Goal: Task Accomplishment & Management: Use online tool/utility

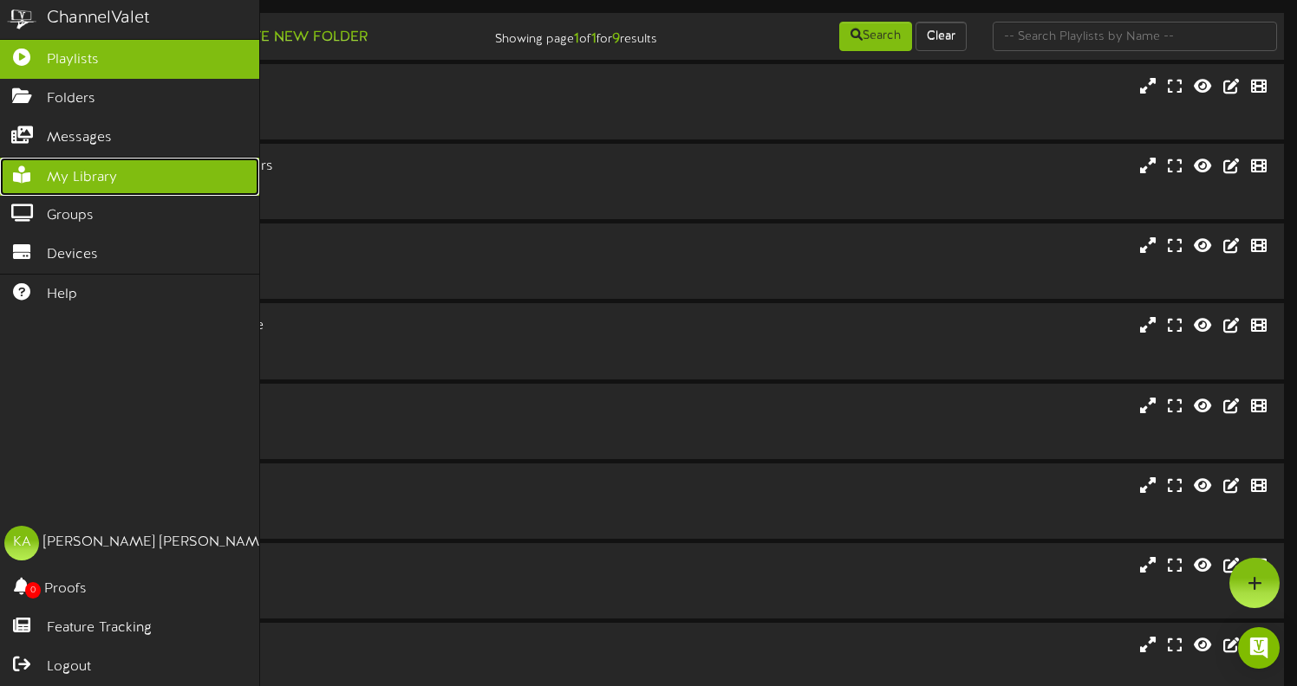
click at [133, 177] on link "My Library" at bounding box center [129, 177] width 259 height 39
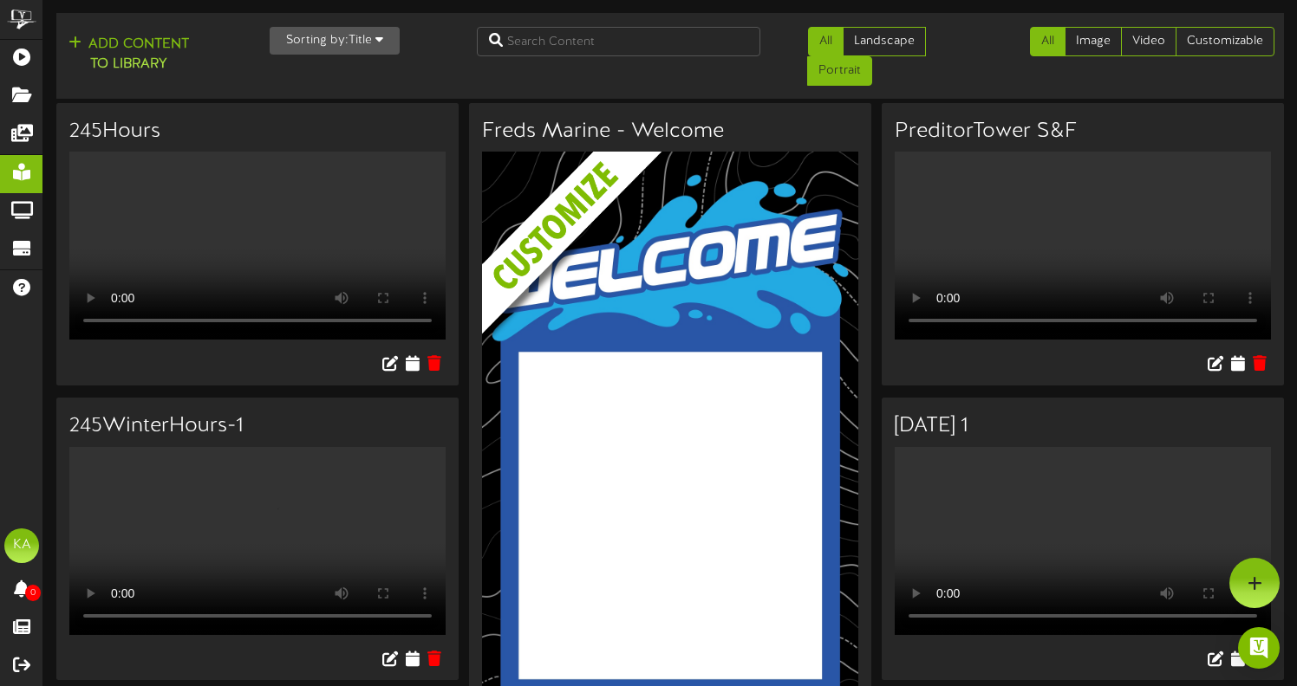
click at [849, 72] on link "Portrait" at bounding box center [839, 70] width 65 height 29
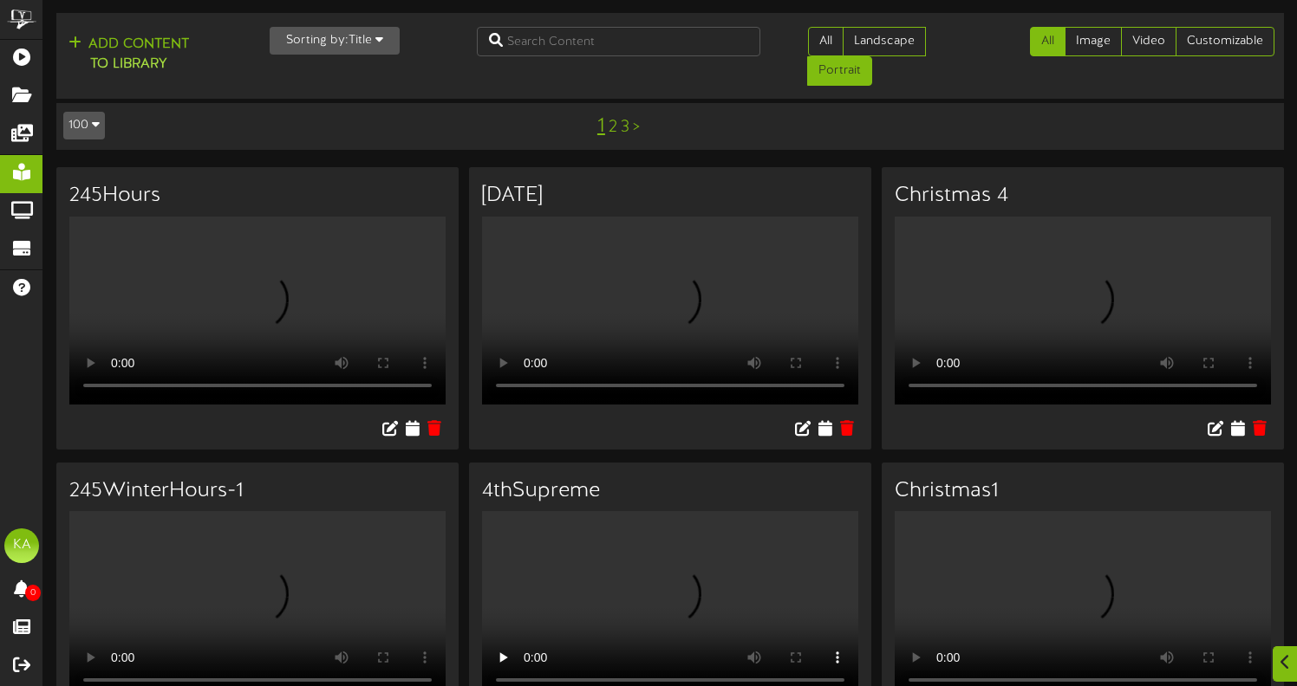
scroll to position [4, 0]
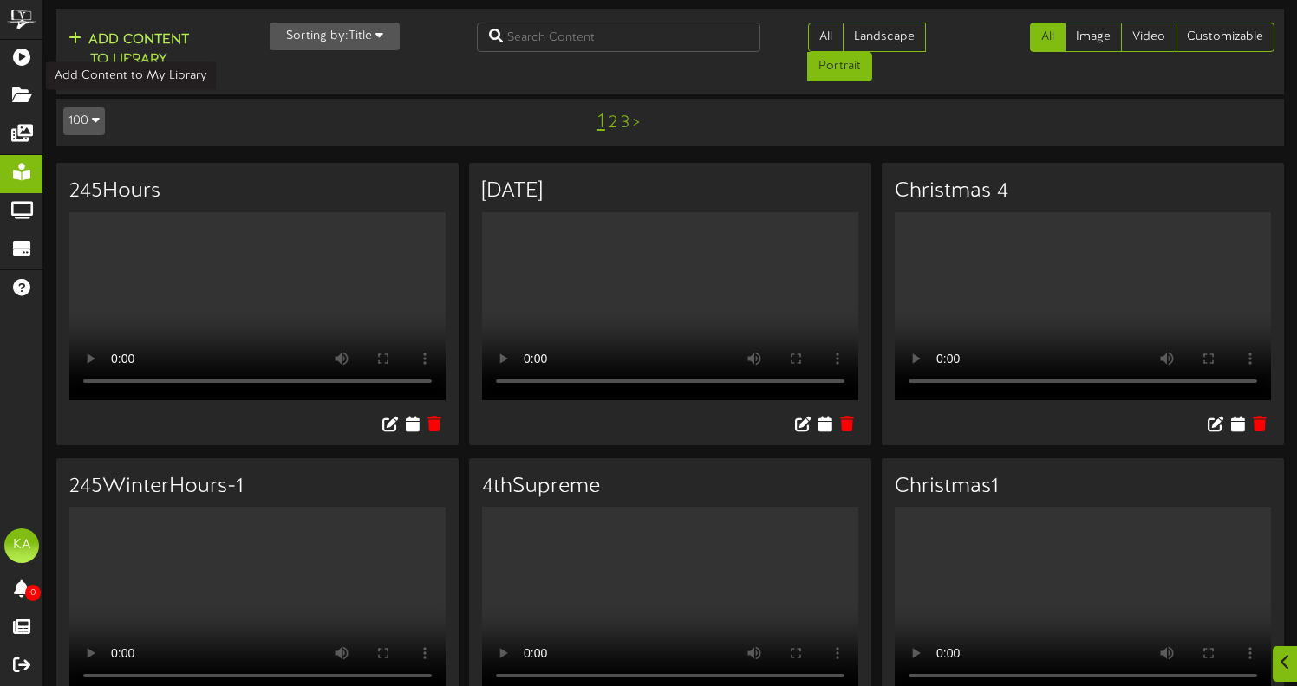
click at [153, 37] on button "Add Content to Library" at bounding box center [128, 50] width 131 height 42
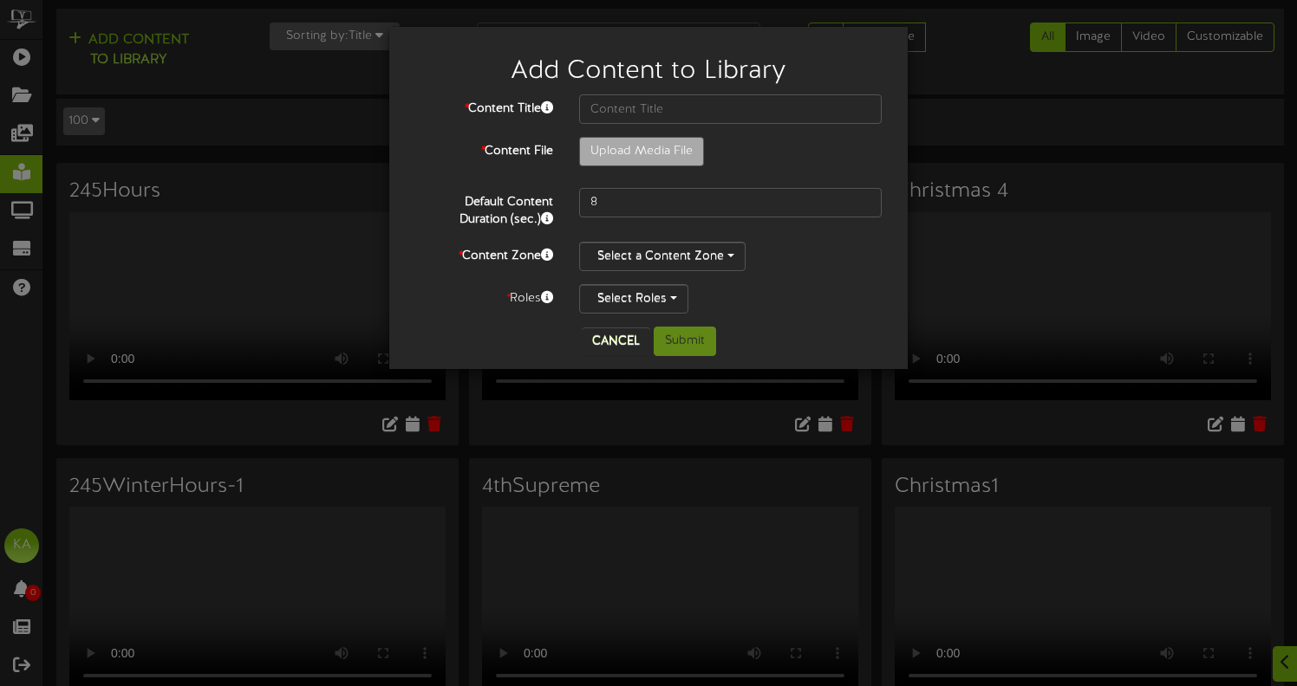
click at [608, 356] on div "Add Content to Library * Content Title * Content File Upload Media File" at bounding box center [648, 198] width 518 height 342
click at [610, 346] on button "Cancel" at bounding box center [616, 342] width 68 height 28
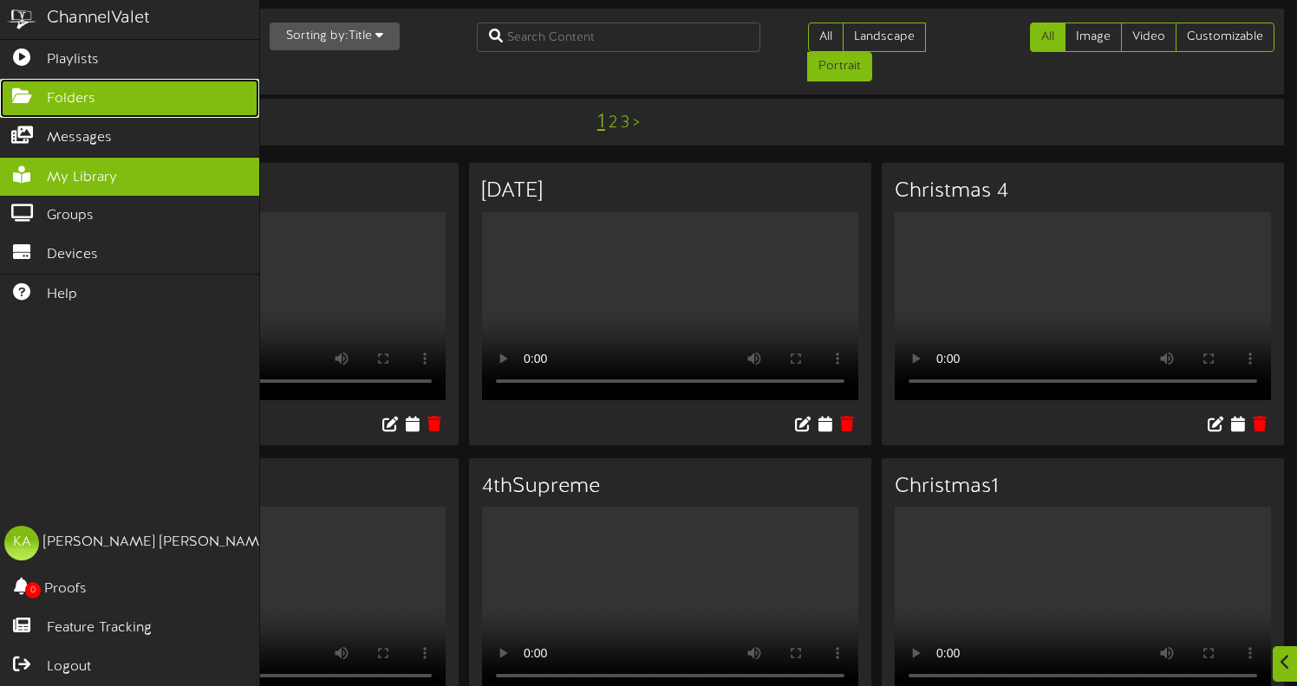
click at [72, 101] on span "Folders" at bounding box center [71, 99] width 49 height 20
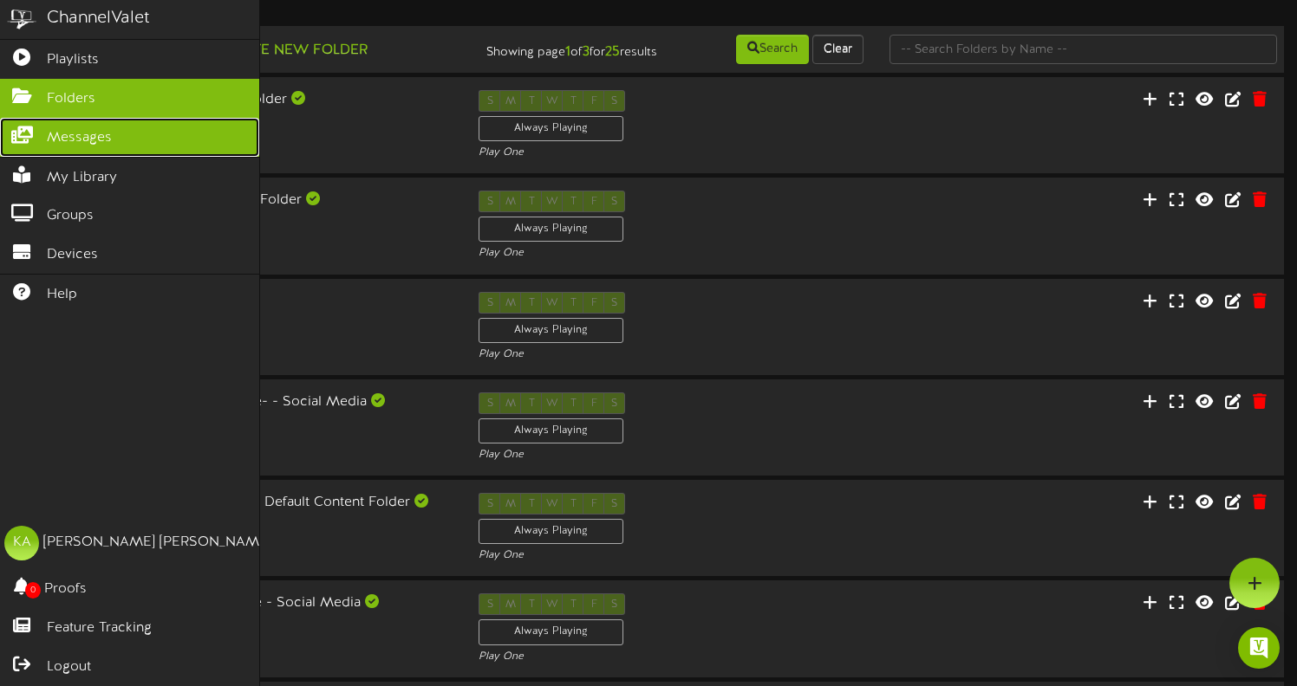
click at [104, 140] on span "Messages" at bounding box center [79, 138] width 65 height 20
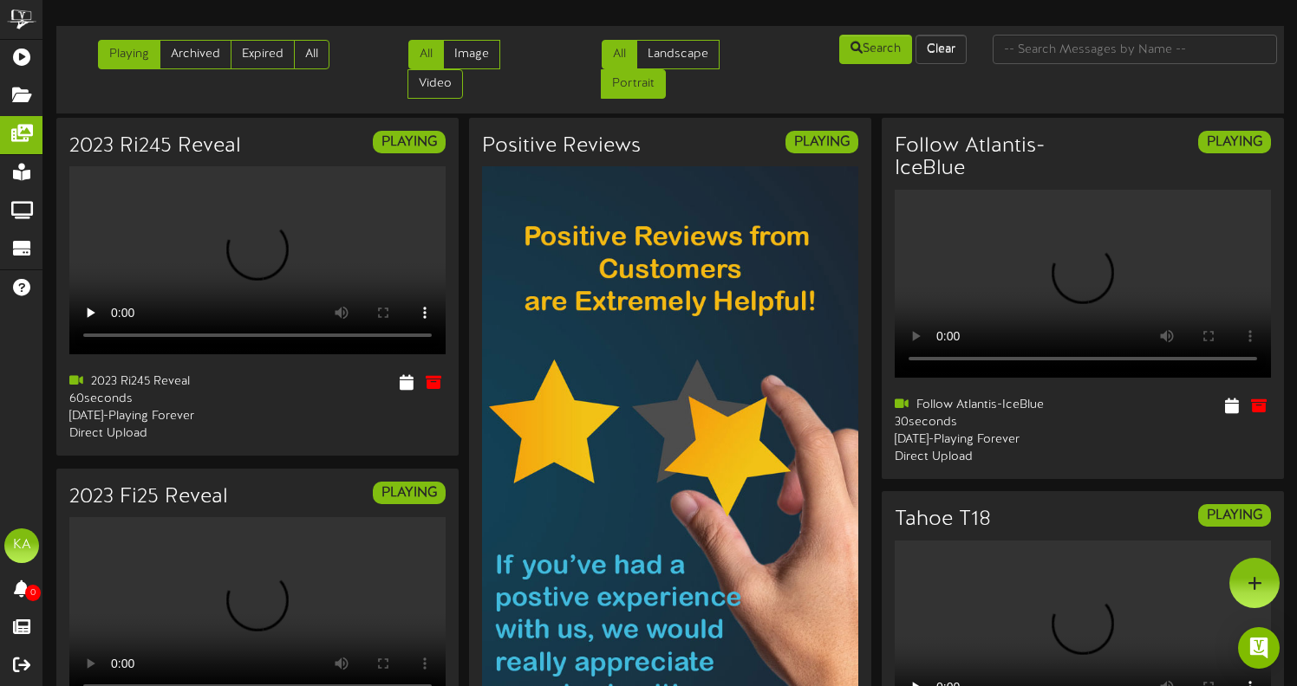
click at [649, 87] on link "Portrait" at bounding box center [633, 83] width 65 height 29
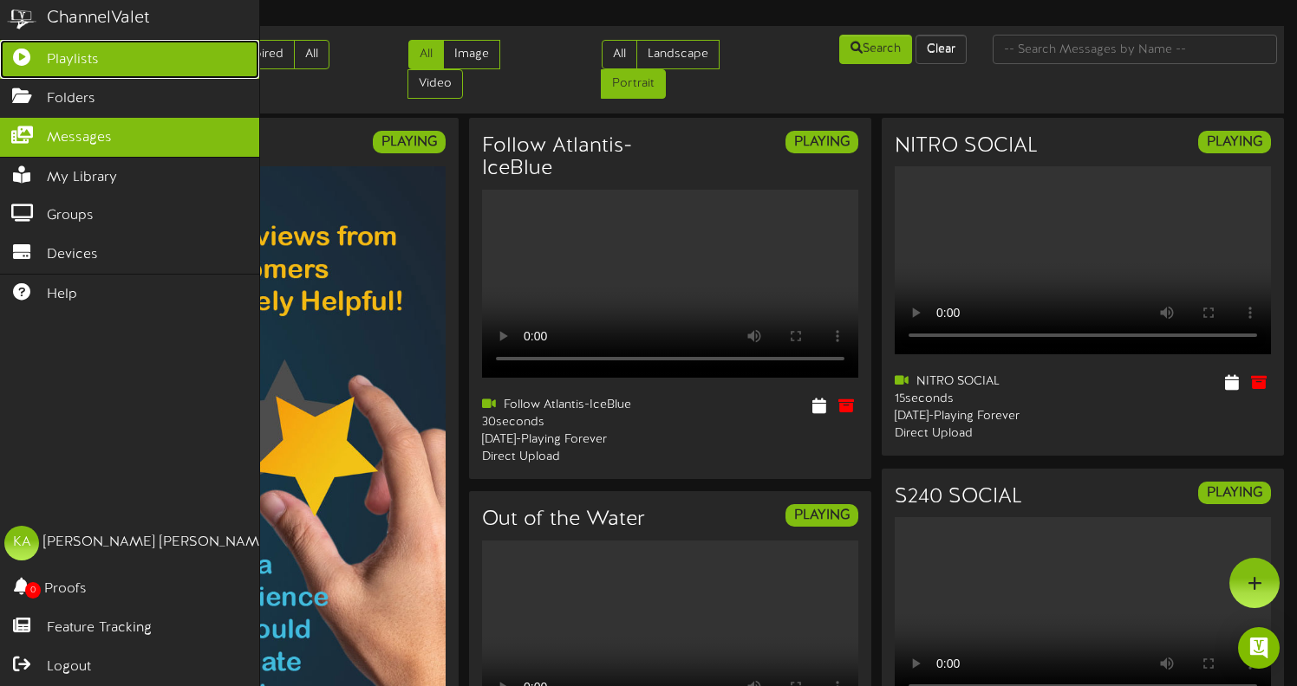
click at [81, 61] on span "Playlists" at bounding box center [73, 60] width 52 height 20
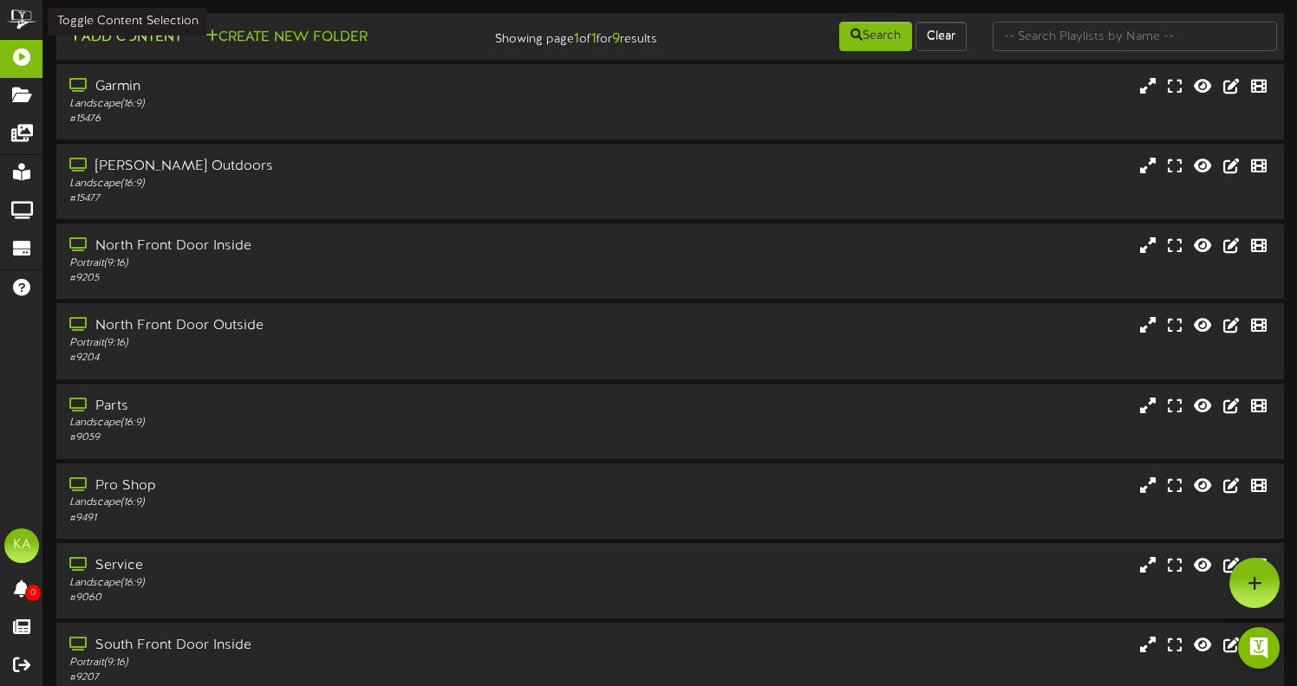
click at [143, 37] on button "Add Content" at bounding box center [125, 38] width 124 height 22
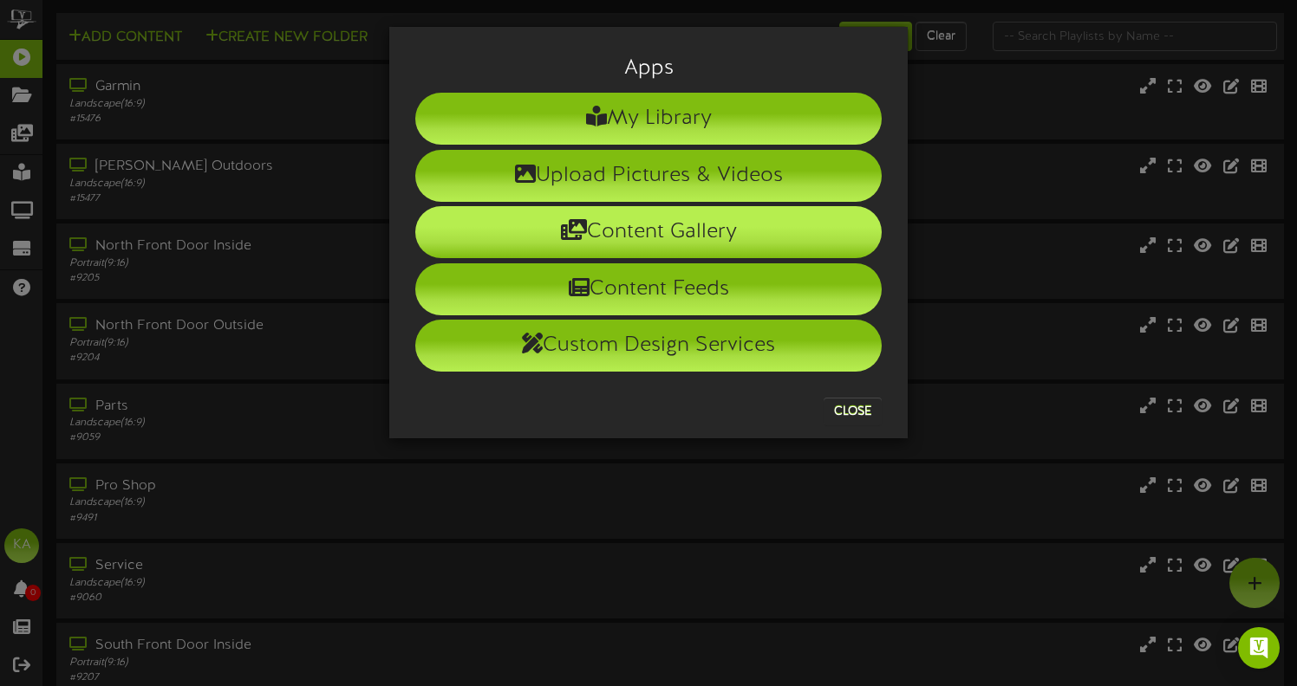
click at [695, 234] on li "Content Gallery" at bounding box center [648, 232] width 466 height 52
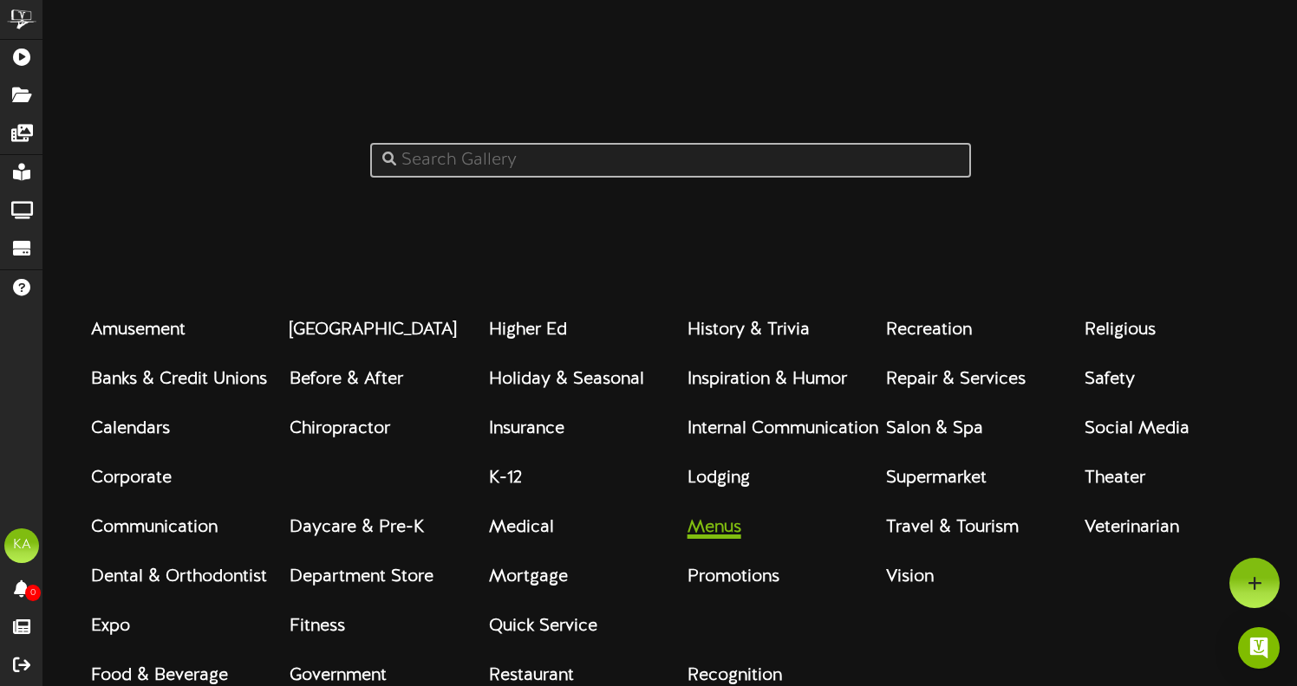
scroll to position [23, 0]
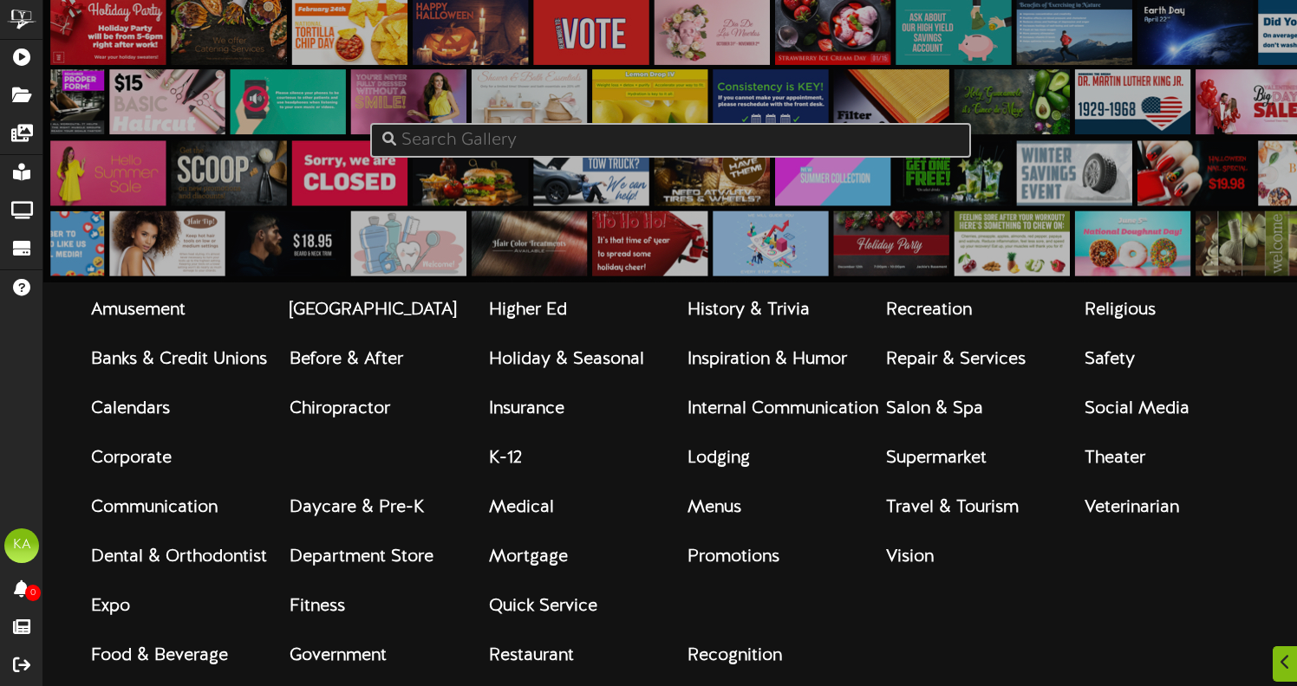
click at [560, 366] on strong "Holiday & Seasonal" at bounding box center [566, 359] width 155 height 19
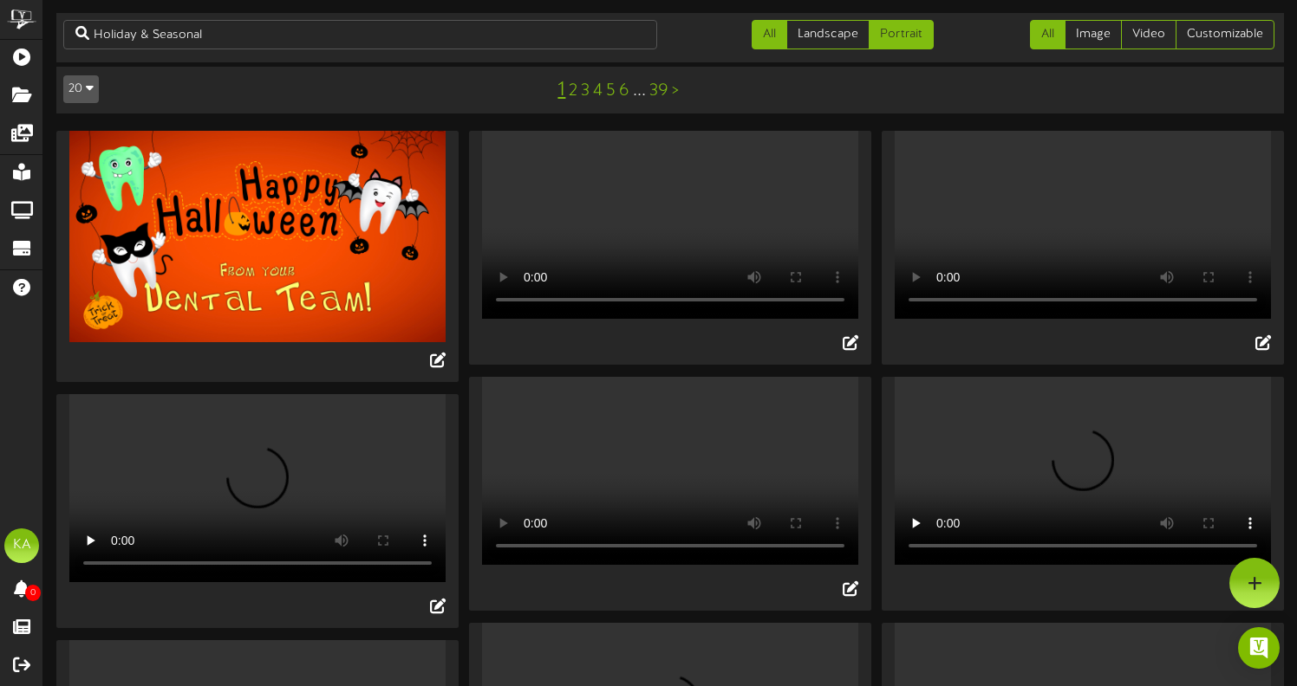
click at [915, 33] on link "Portrait" at bounding box center [900, 34] width 65 height 29
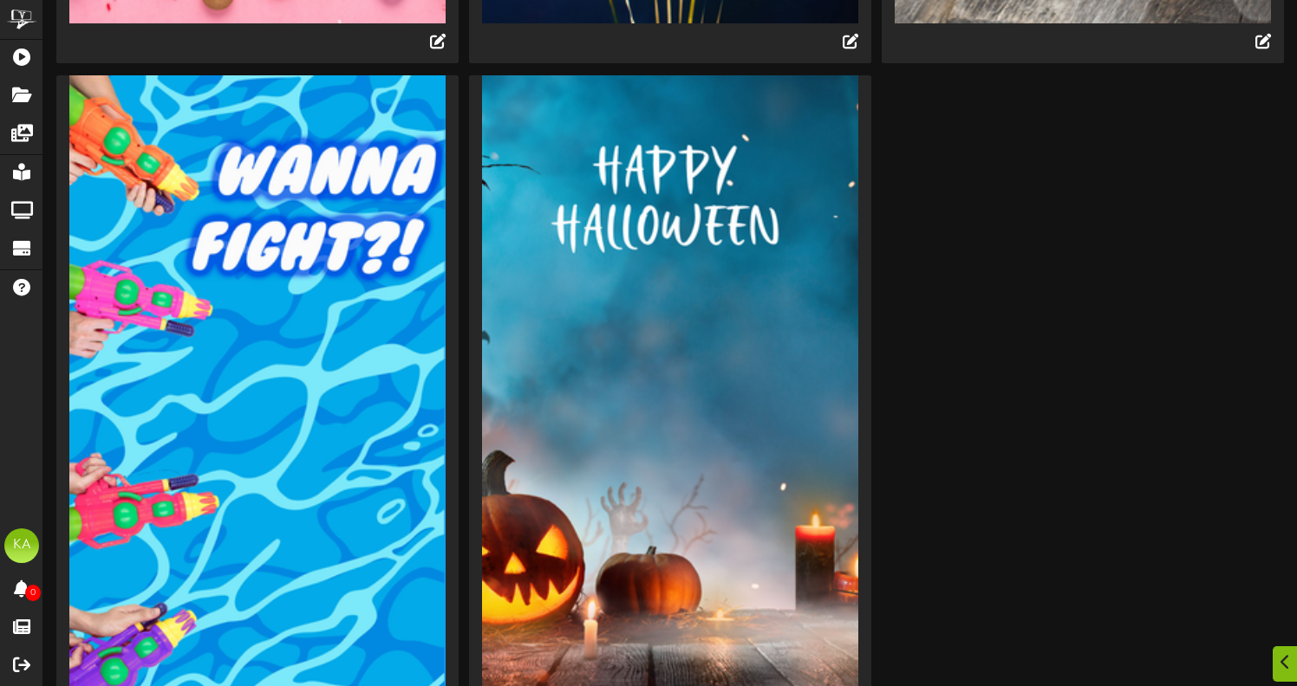
scroll to position [4552, 0]
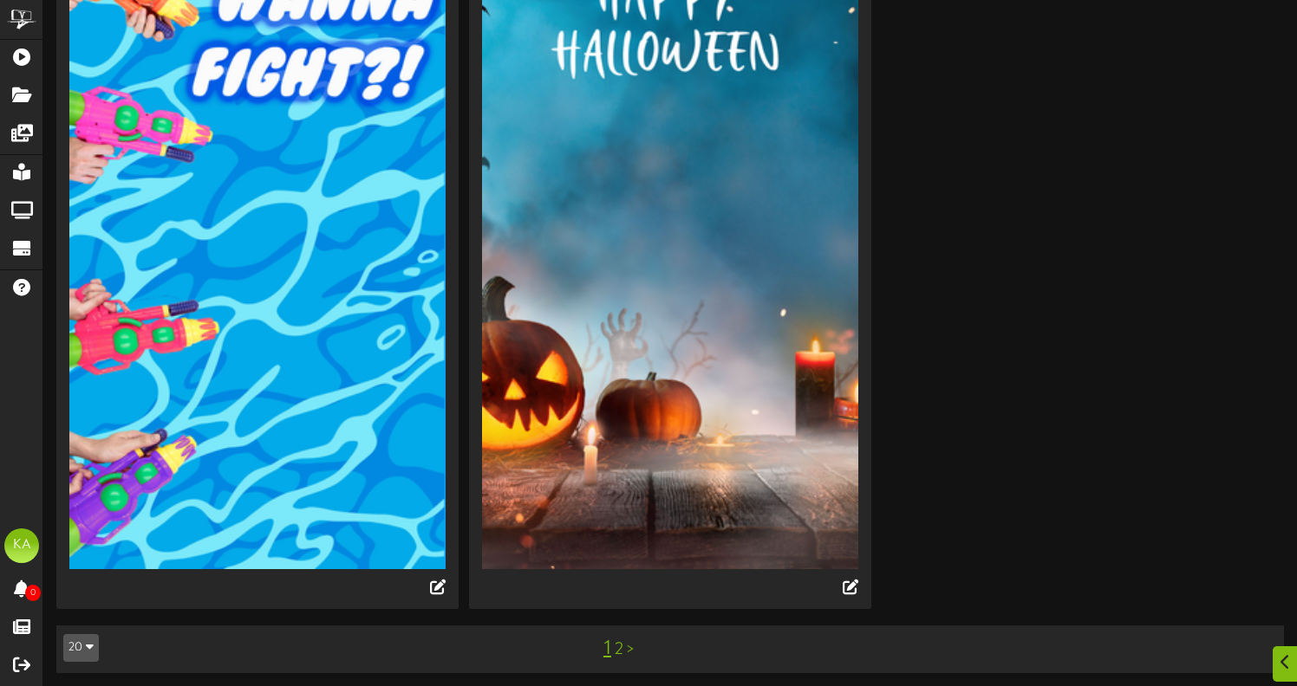
click at [620, 645] on link "2" at bounding box center [618, 649] width 9 height 19
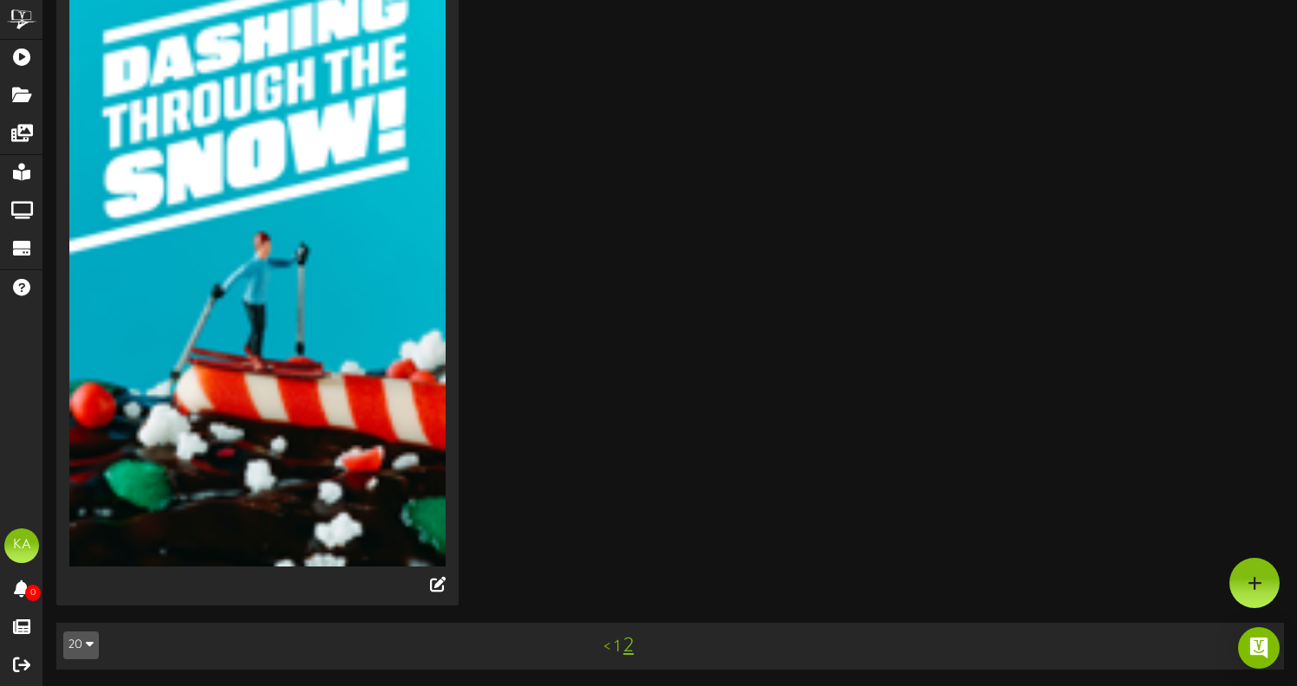
scroll to position [0, 0]
